Goal: Information Seeking & Learning: Check status

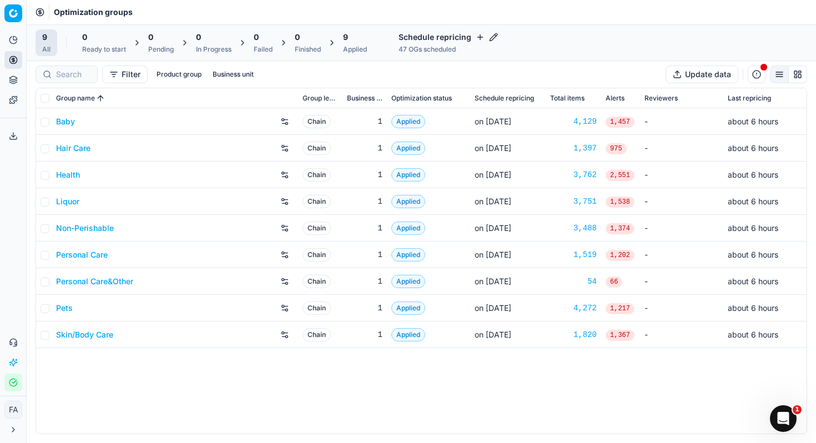
click at [67, 202] on link "Liquor" at bounding box center [67, 201] width 23 height 11
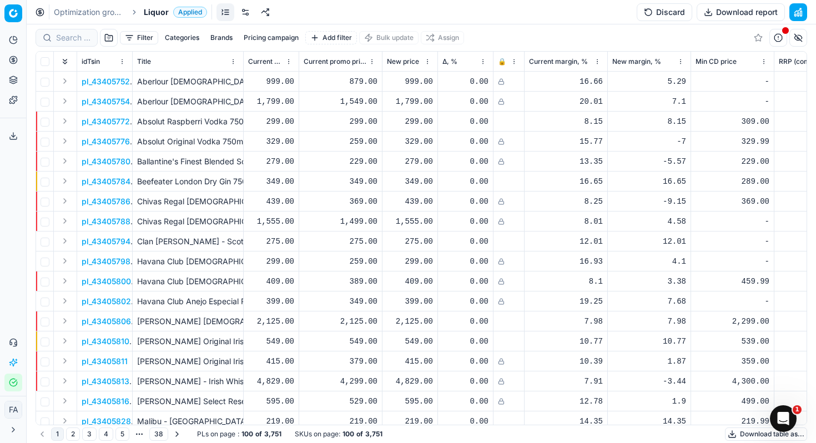
click at [124, 63] on html "Pricing platform Analytics Pricing Product portfolio Templates Export service 0…" at bounding box center [408, 221] width 816 height 443
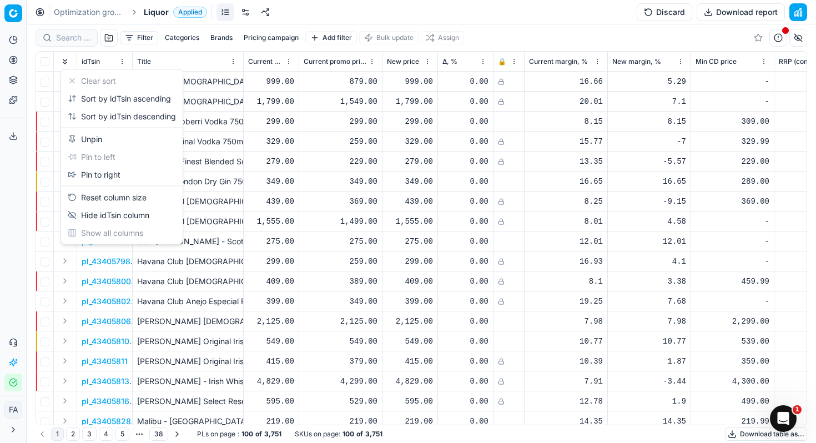
click at [569, 28] on html "Pricing platform Analytics Pricing Product portfolio Templates Export service 0…" at bounding box center [408, 221] width 816 height 443
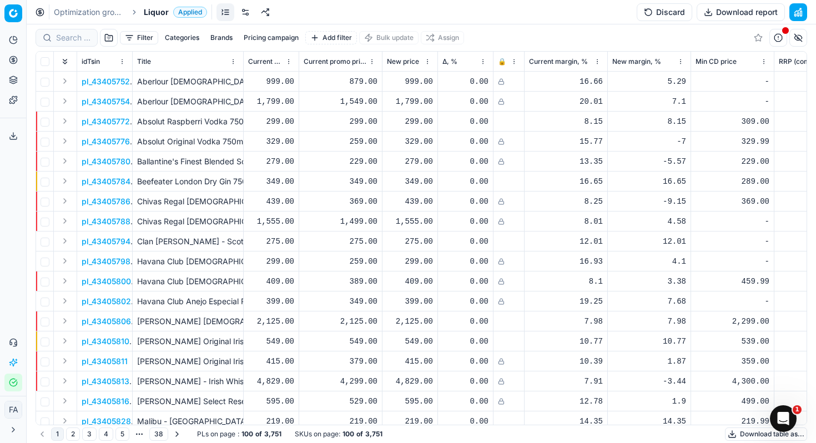
click at [92, 38] on div at bounding box center [67, 38] width 62 height 18
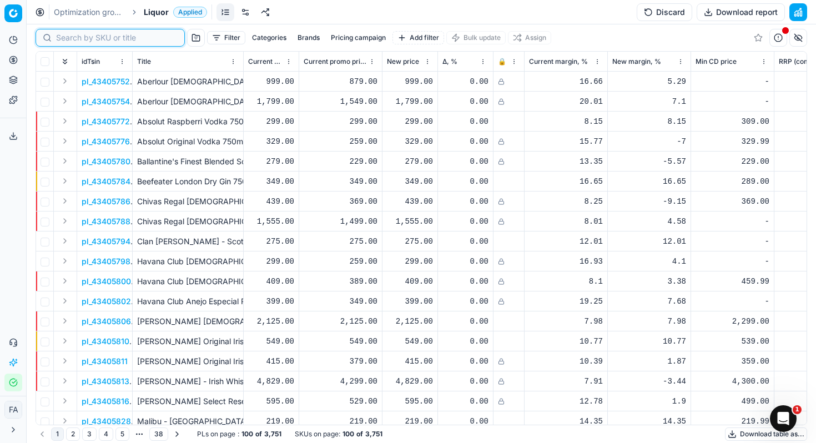
paste input "43469363"
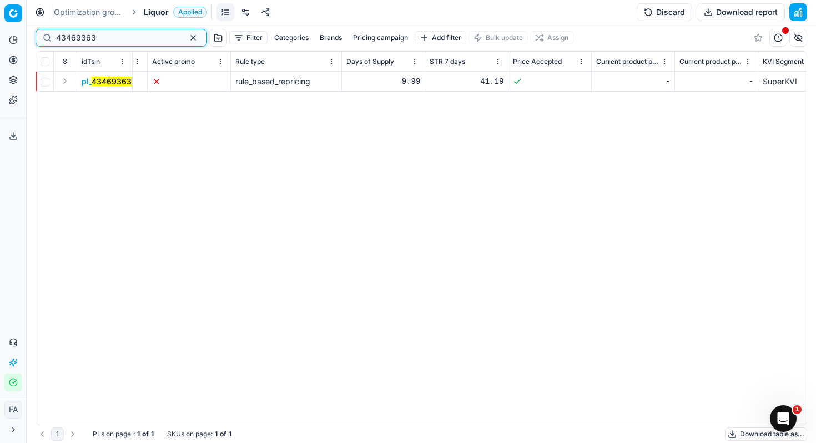
scroll to position [0, 5409]
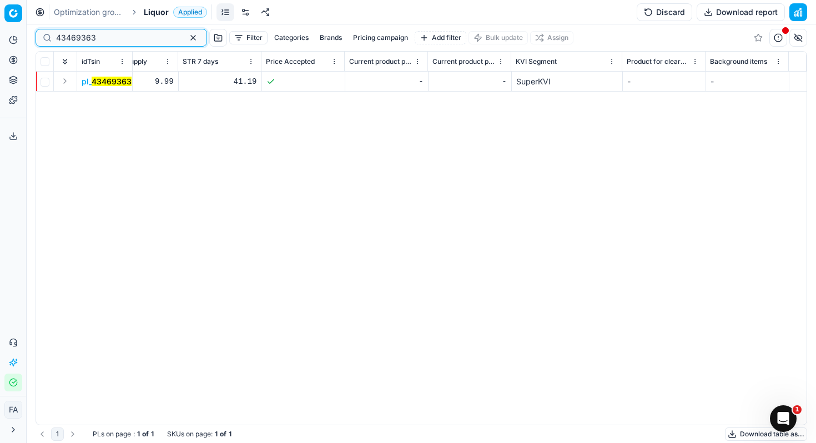
type input "43469363"
click at [187, 37] on button "button" at bounding box center [193, 37] width 13 height 13
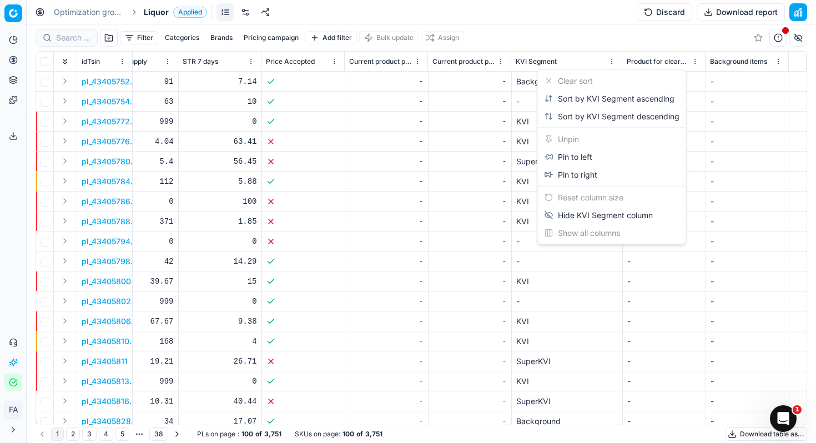
click at [616, 62] on html "Pricing platform Analytics Pricing Product portfolio Templates Export service 0…" at bounding box center [408, 221] width 816 height 443
click at [539, 42] on html "Pricing platform Analytics Pricing Product portfolio Templates Export service 0…" at bounding box center [408, 221] width 816 height 443
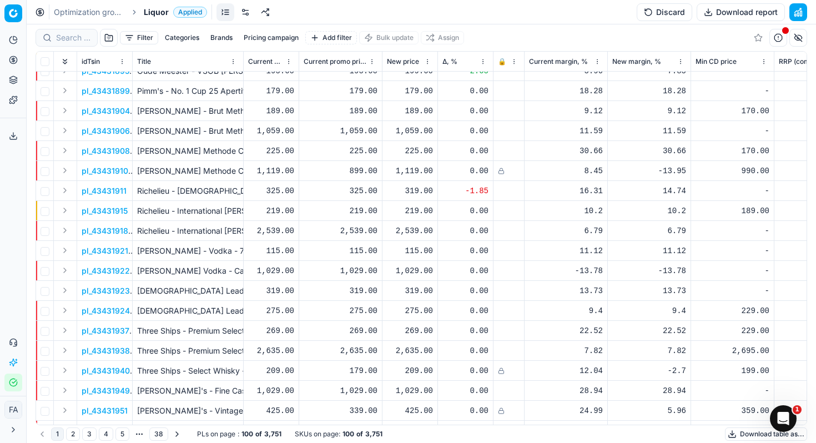
scroll to position [1113, 0]
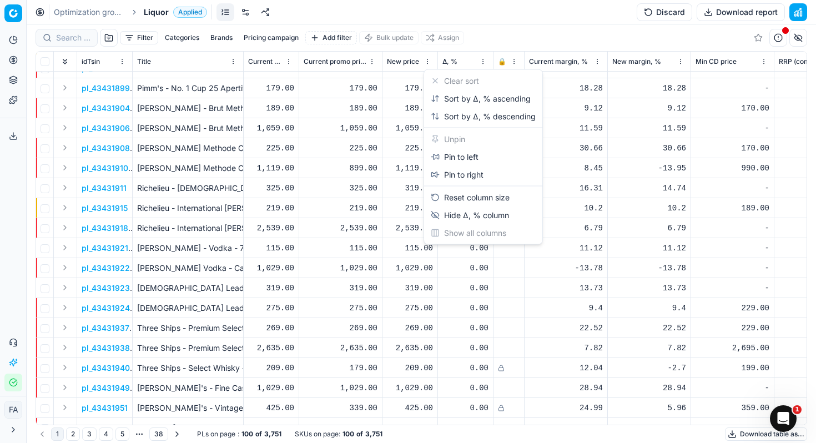
click at [482, 59] on html "Pricing platform Analytics Pricing Product portfolio Templates Export service 0…" at bounding box center [408, 221] width 816 height 443
click at [480, 103] on div "Sort by Δ, % ascending" at bounding box center [481, 98] width 100 height 11
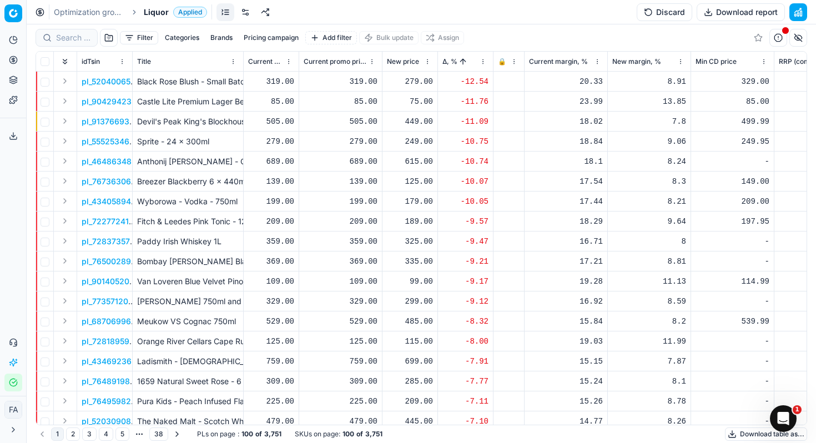
drag, startPoint x: 90, startPoint y: 80, endPoint x: 129, endPoint y: 80, distance: 38.9
click at [130, 80] on p "pl_52040065" at bounding box center [106, 81] width 49 height 11
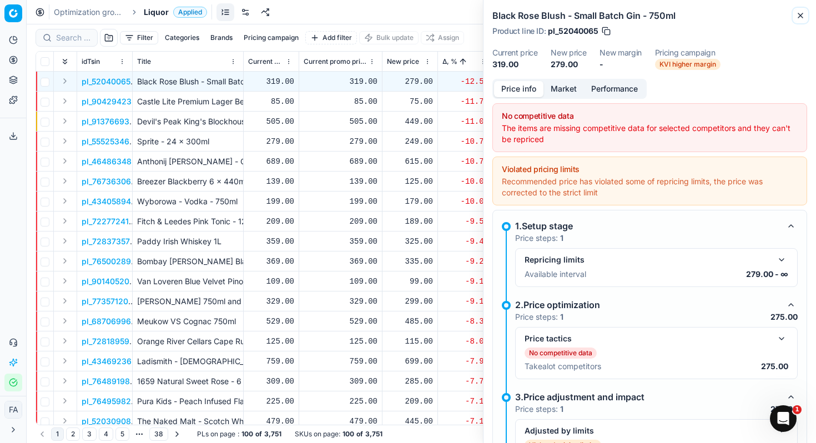
click at [796, 14] on button "Close" at bounding box center [800, 15] width 13 height 13
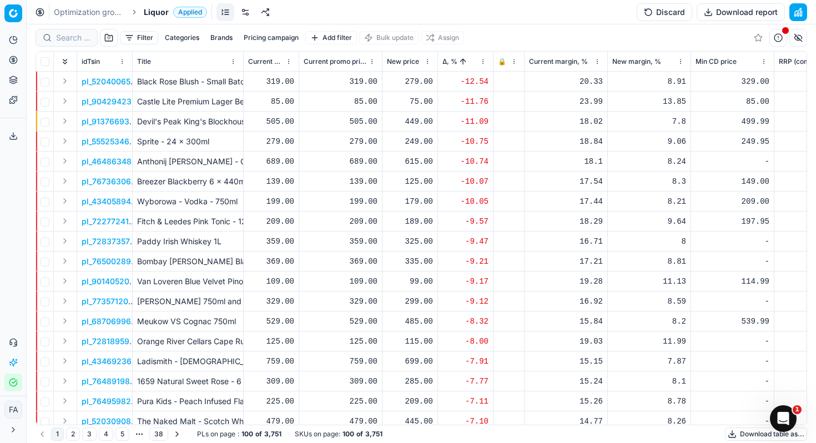
click at [117, 81] on p "pl_52040065" at bounding box center [106, 81] width 49 height 11
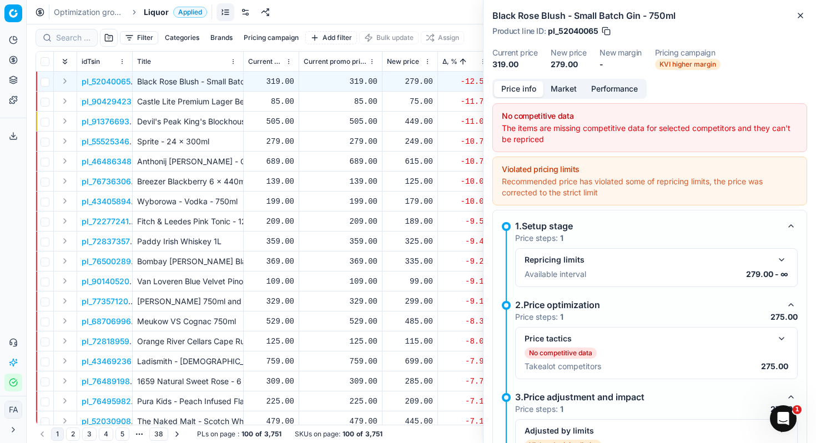
click at [605, 33] on button "button" at bounding box center [606, 31] width 11 height 11
click at [804, 16] on icon "button" at bounding box center [800, 15] width 9 height 9
